Goal: Navigation & Orientation: Find specific page/section

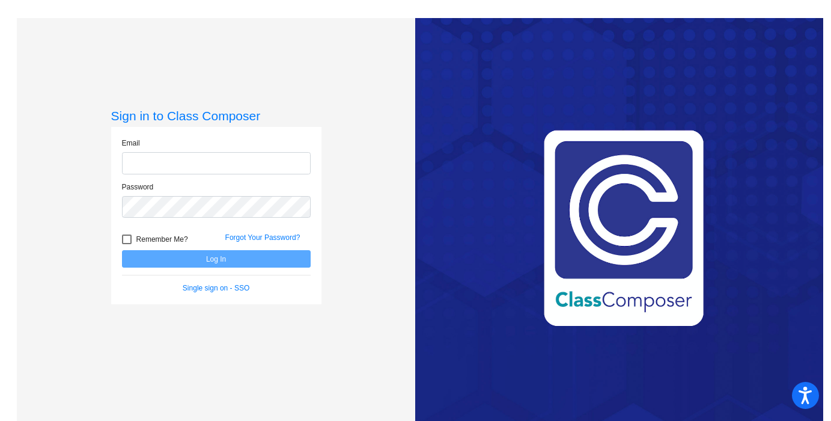
type input "[EMAIL_ADDRESS][DOMAIN_NAME]"
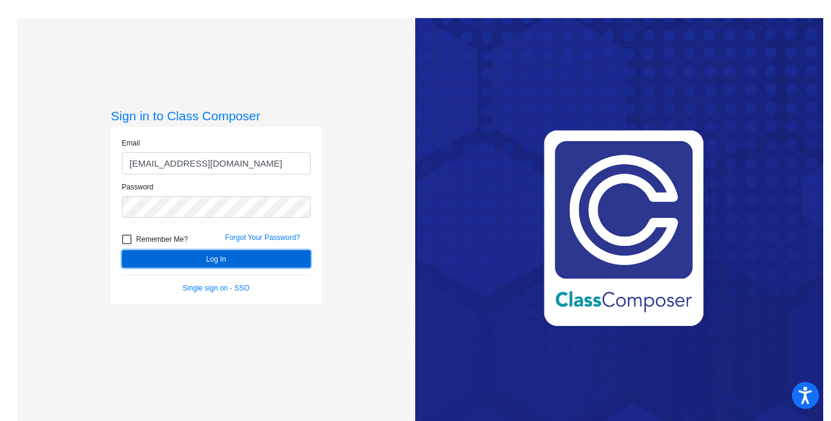
click at [262, 256] on button "Log In" at bounding box center [216, 258] width 189 height 17
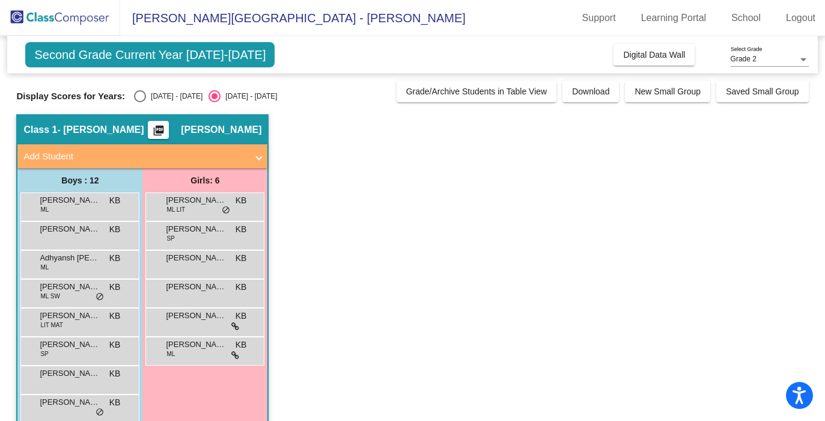
click at [135, 101] on div "Select an option" at bounding box center [140, 96] width 12 height 12
click at [139, 102] on input "[DATE] - [DATE]" at bounding box center [139, 102] width 1 height 1
radio input "true"
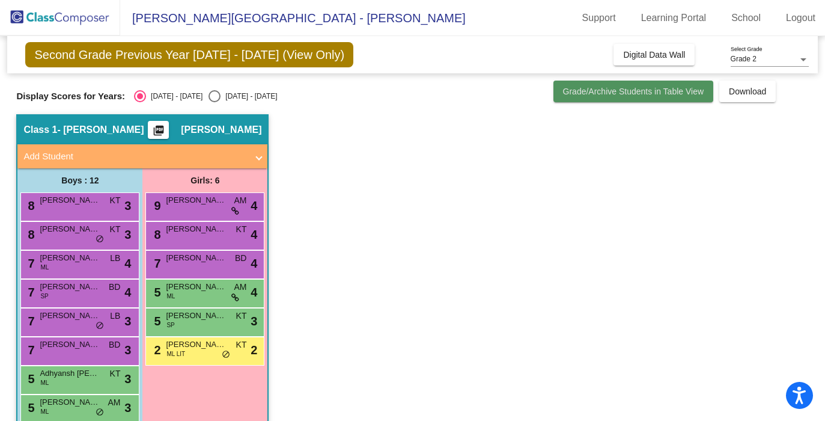
click at [643, 88] on span "Grade/Archive Students in Table View" at bounding box center [633, 92] width 141 height 10
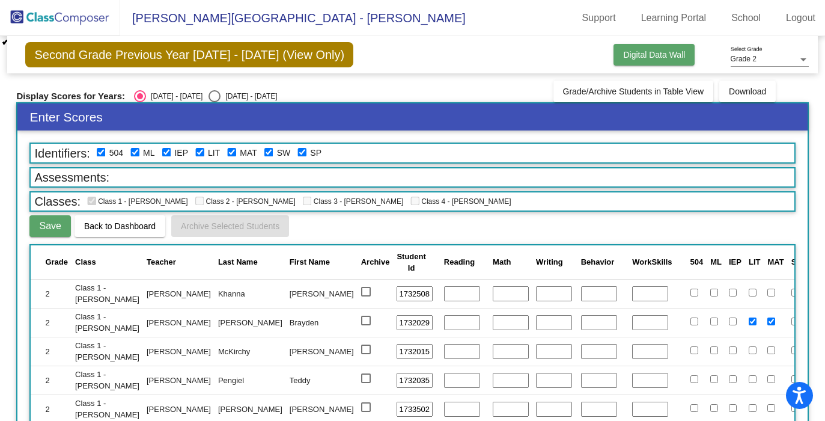
click at [637, 55] on span "Digital Data Wall" at bounding box center [654, 55] width 62 height 10
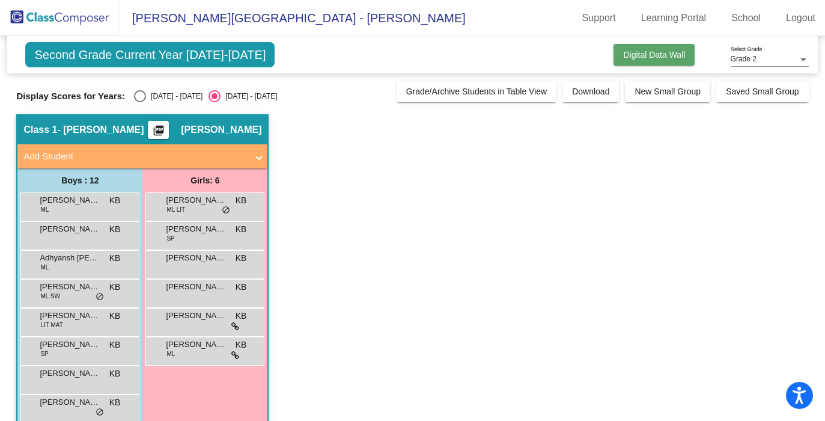
click at [673, 59] on span "Digital Data Wall" at bounding box center [654, 55] width 62 height 10
